Goal: Task Accomplishment & Management: Manage account settings

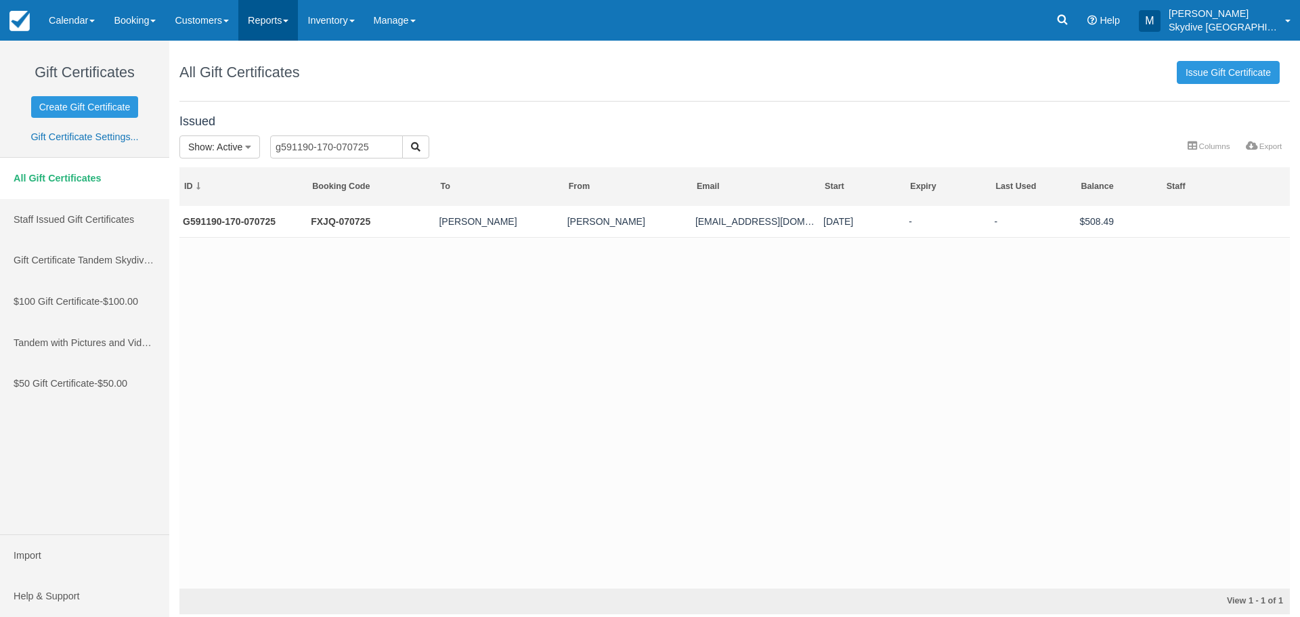
click at [298, 18] on link "Reports" at bounding box center [268, 20] width 60 height 41
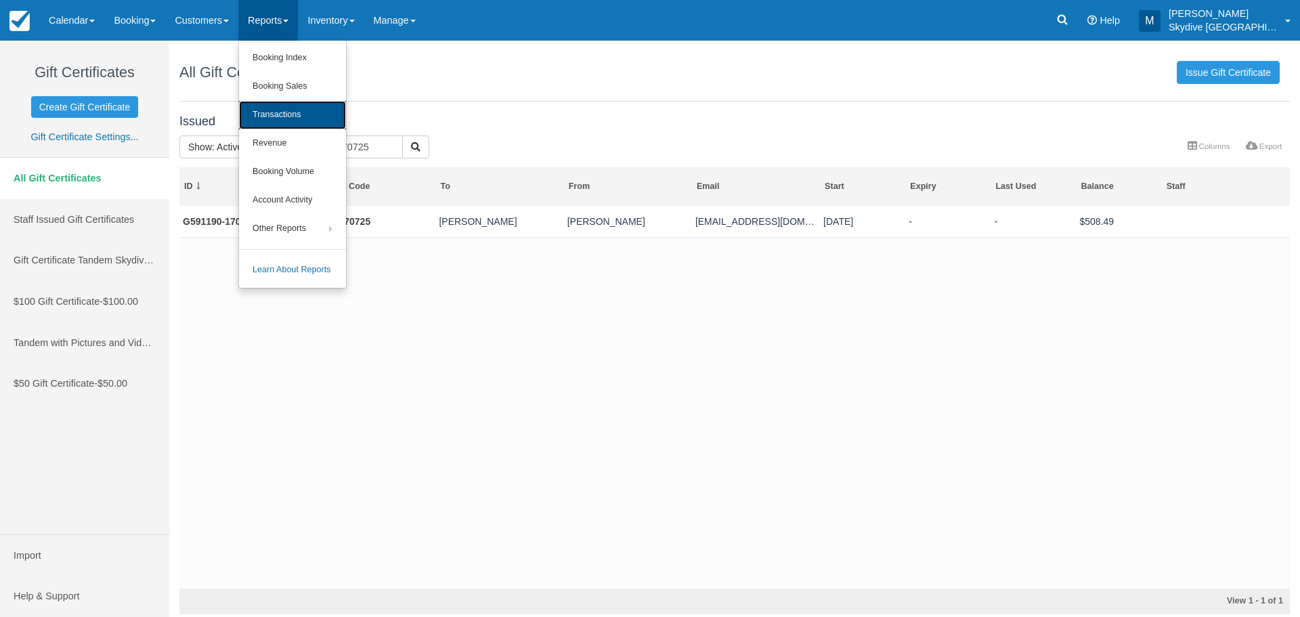
click at [286, 112] on link "Transactions" at bounding box center [292, 115] width 107 height 28
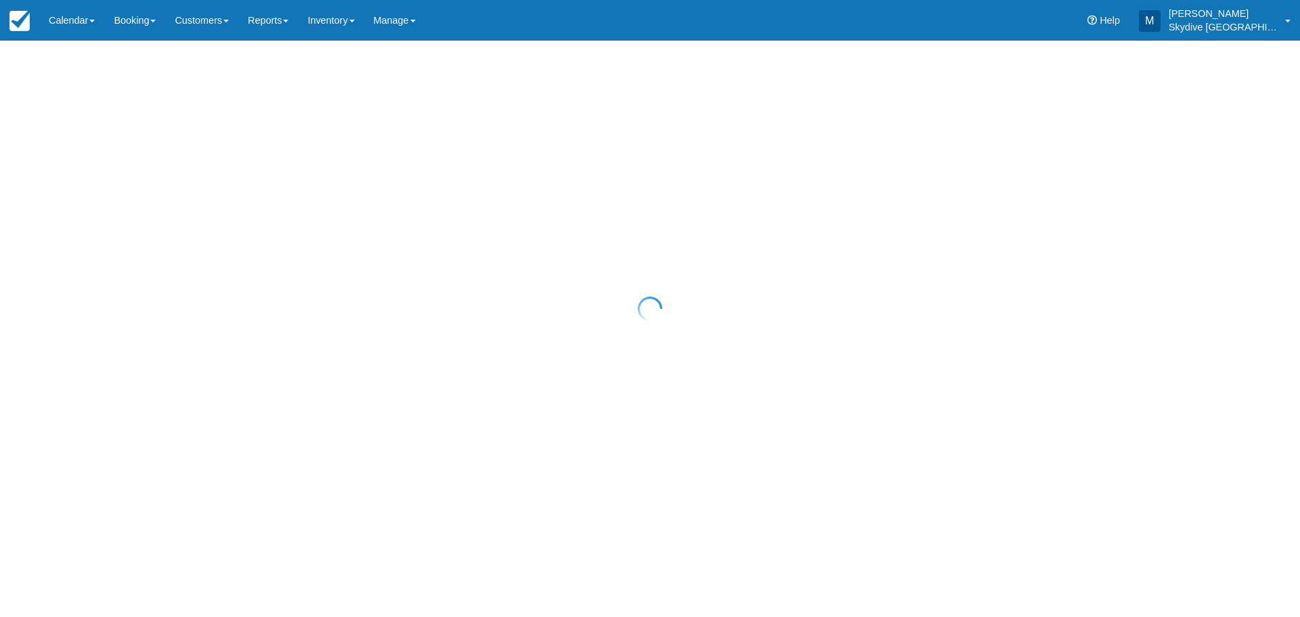
select select "10"
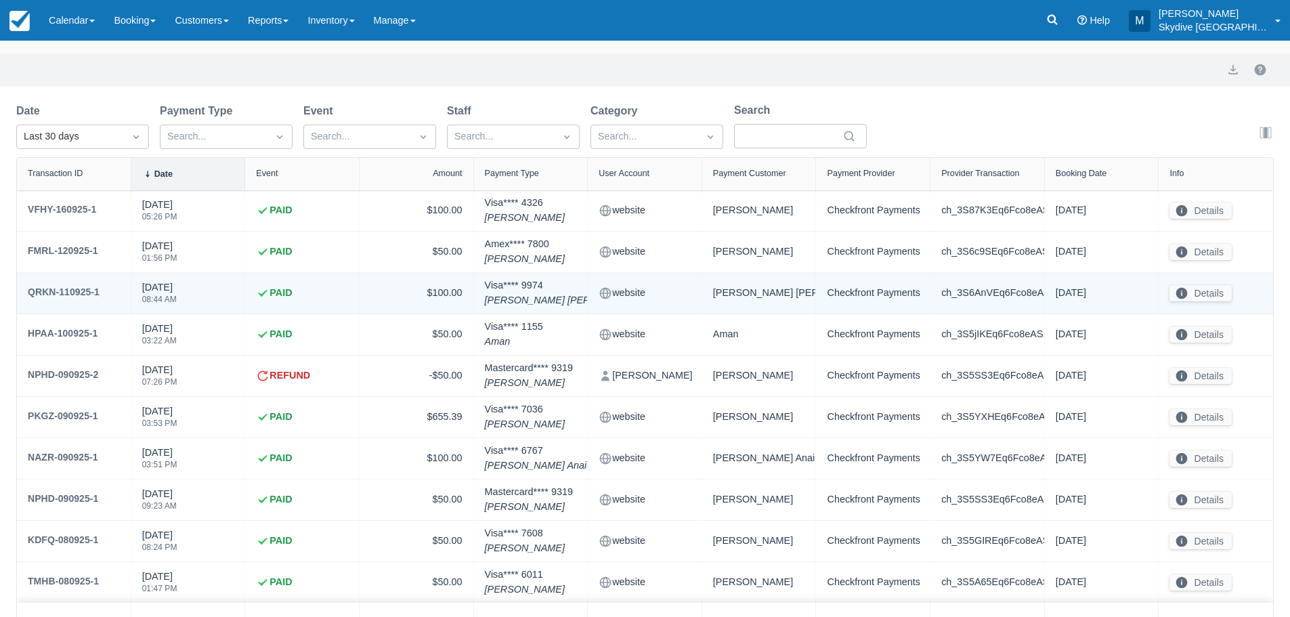
scroll to position [113, 0]
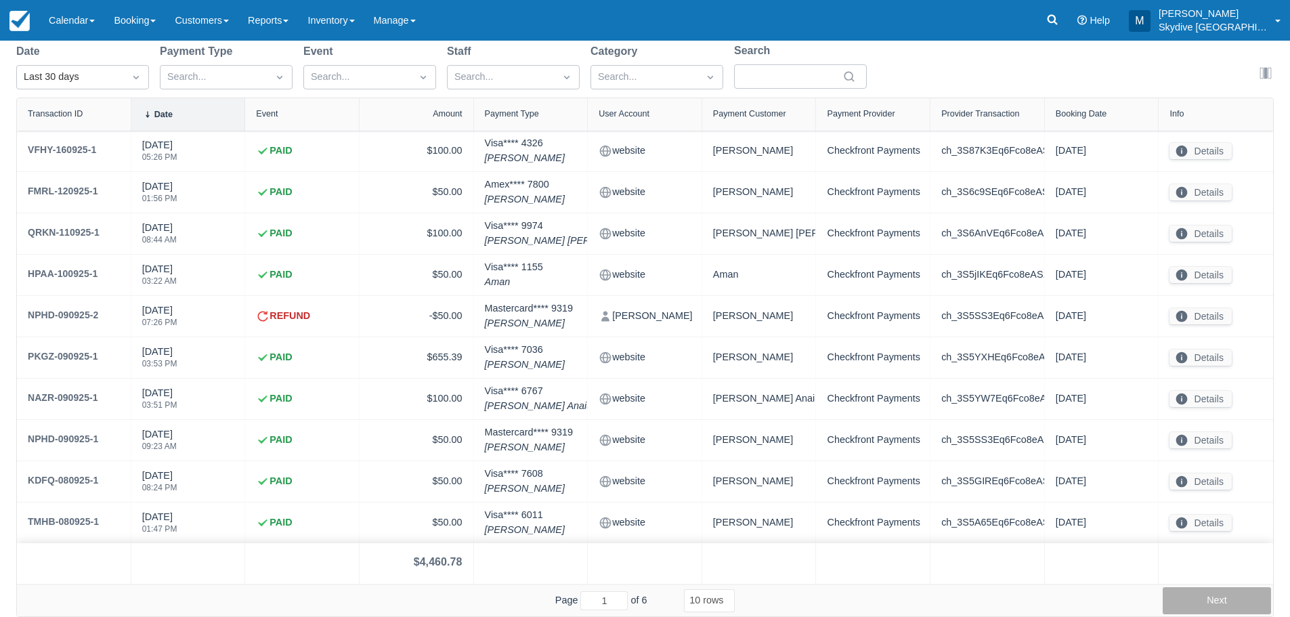
click at [1220, 599] on button "Next" at bounding box center [1217, 600] width 108 height 27
type input "2"
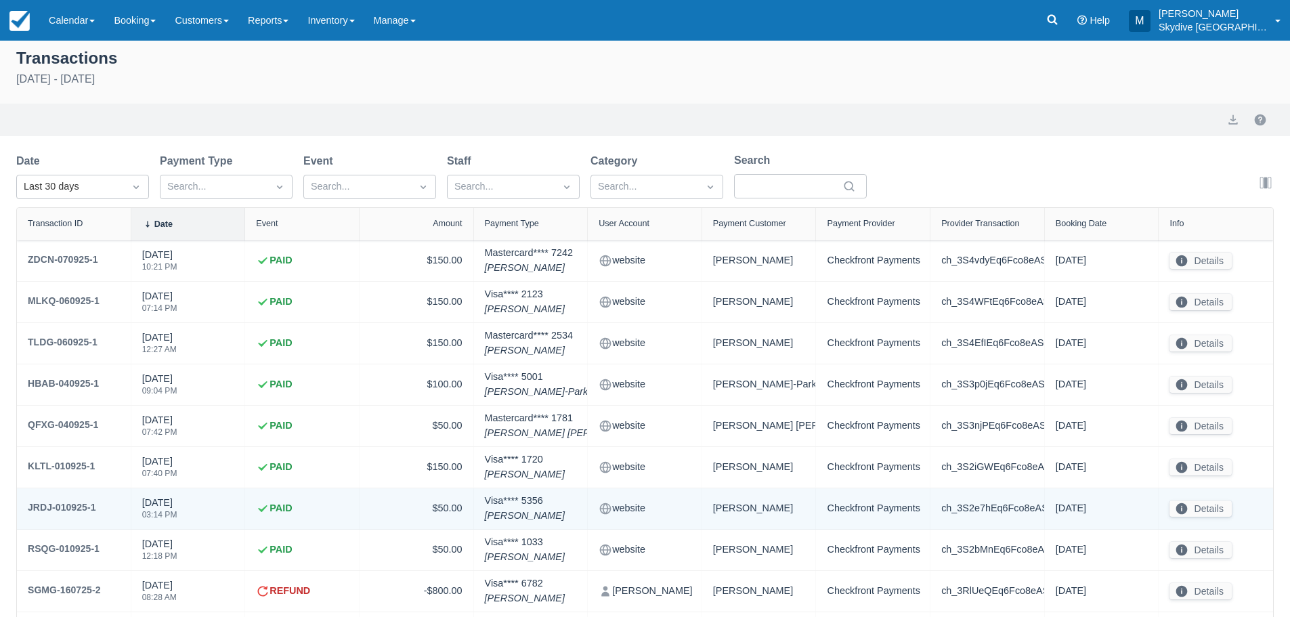
scroll to position [0, 0]
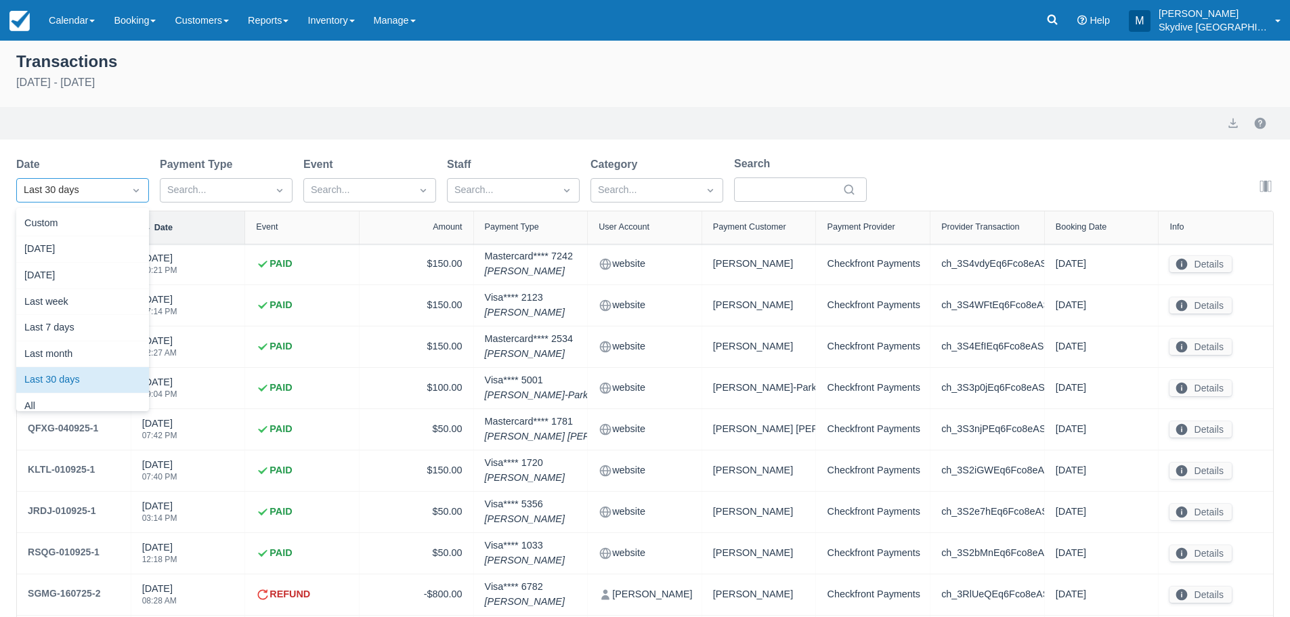
click at [134, 186] on icon "Dropdown icon" at bounding box center [136, 191] width 14 height 14
click at [45, 404] on div "All" at bounding box center [82, 406] width 133 height 26
select select "10"
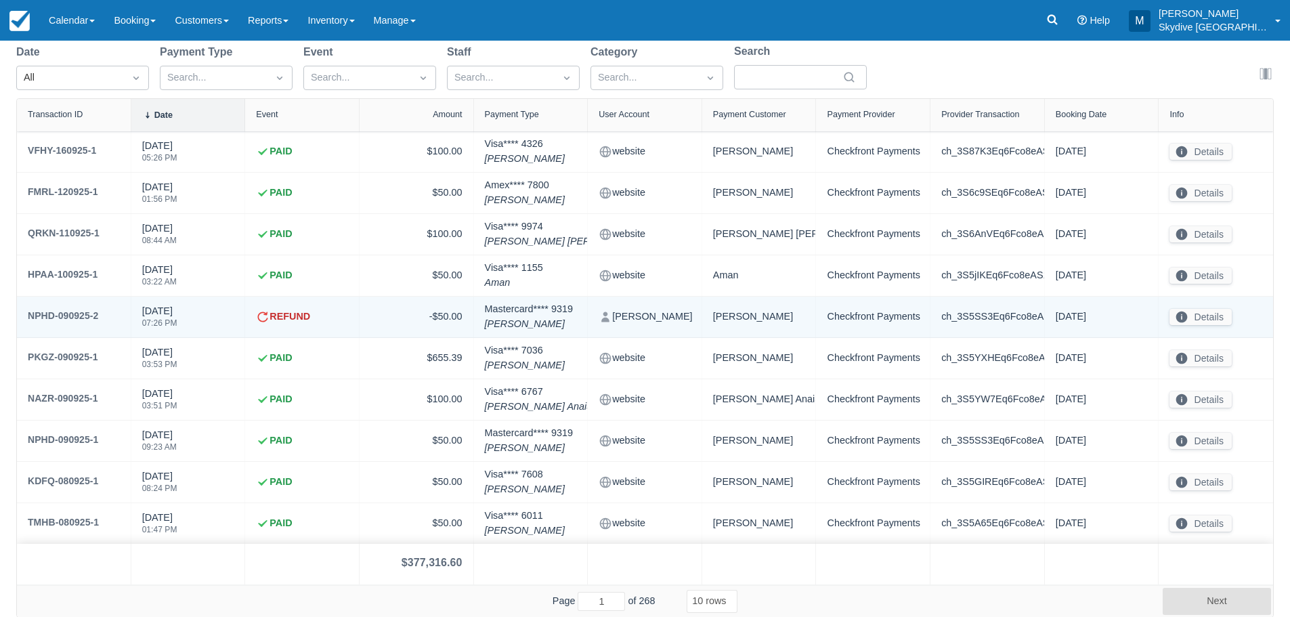
scroll to position [113, 0]
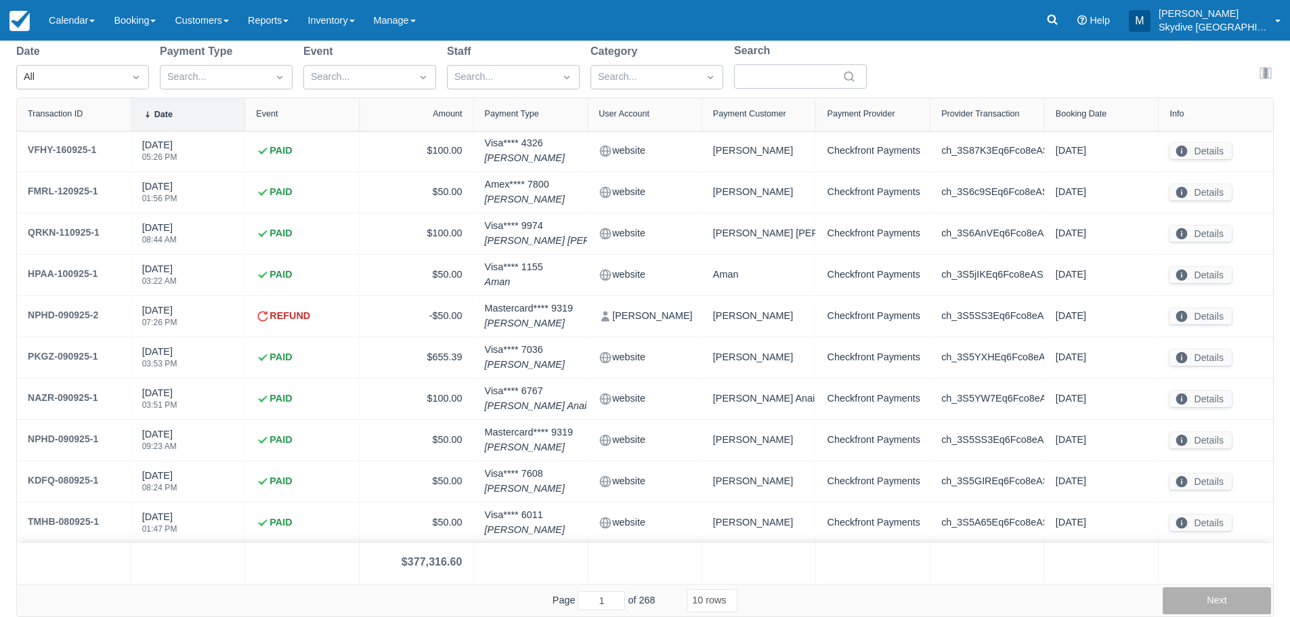
click at [1216, 597] on button "Next" at bounding box center [1217, 600] width 108 height 27
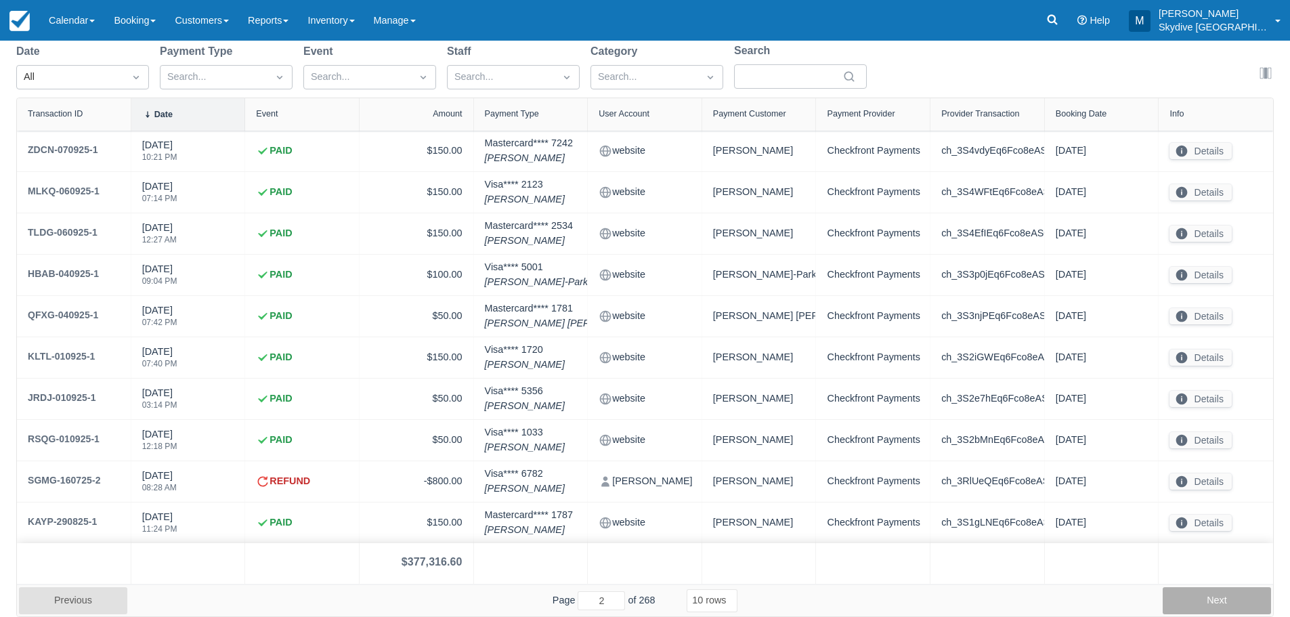
click at [1216, 597] on button "Next" at bounding box center [1217, 600] width 108 height 27
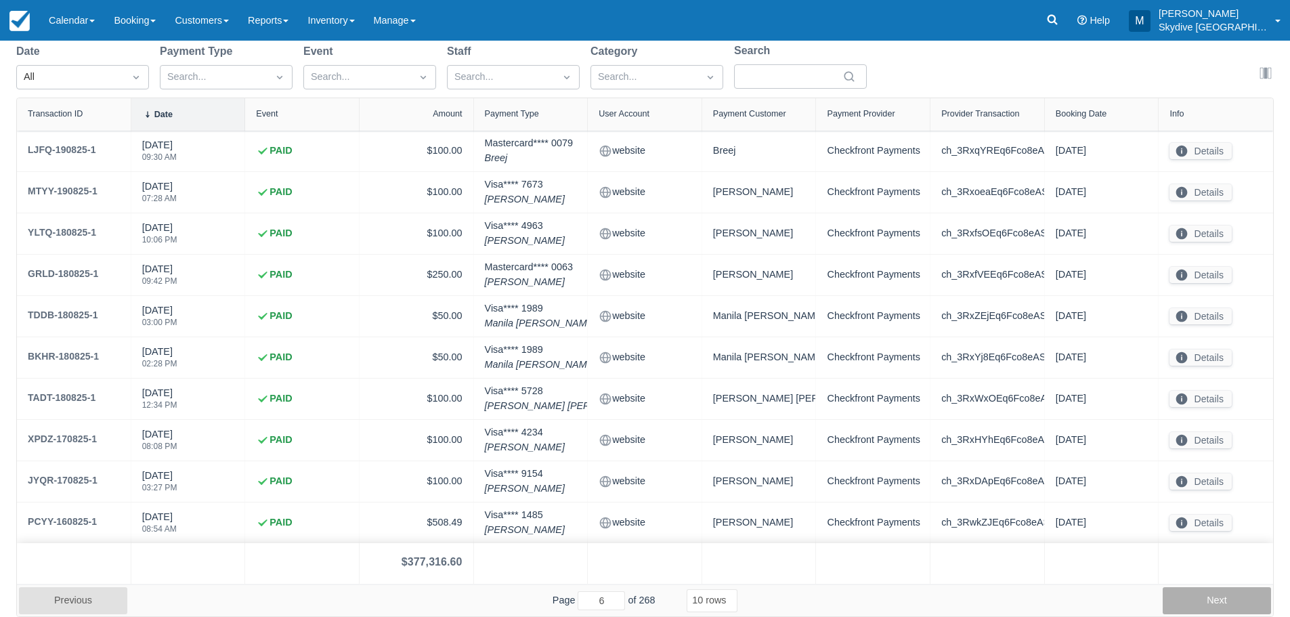
type input "7"
